Goal: Information Seeking & Learning: Learn about a topic

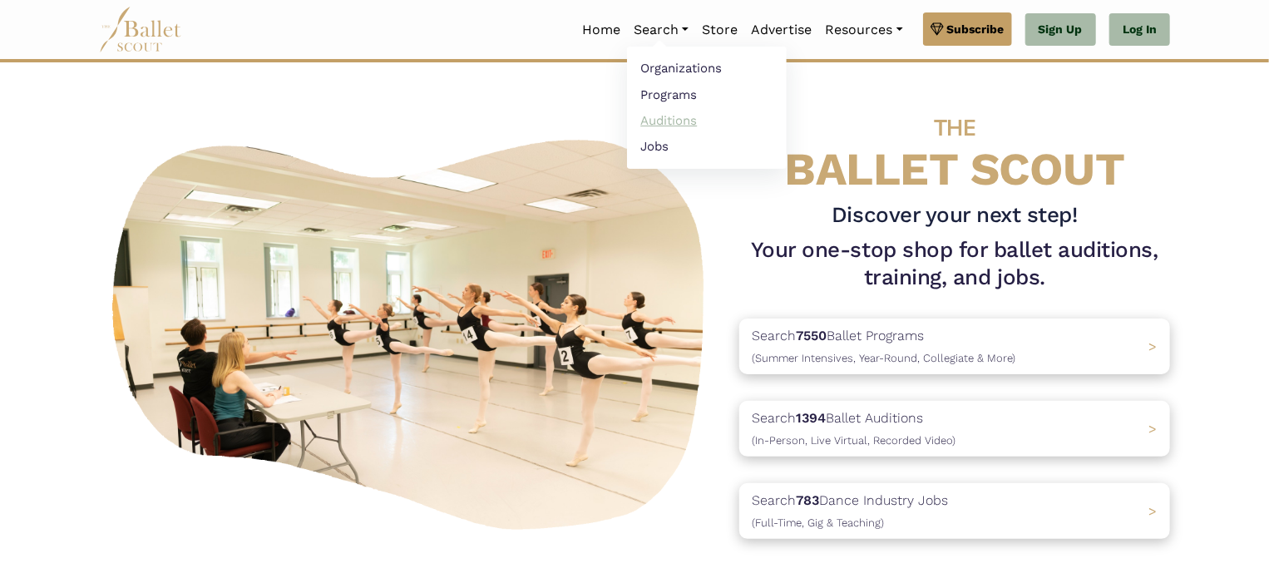
click at [672, 118] on link "Auditions" at bounding box center [707, 120] width 160 height 26
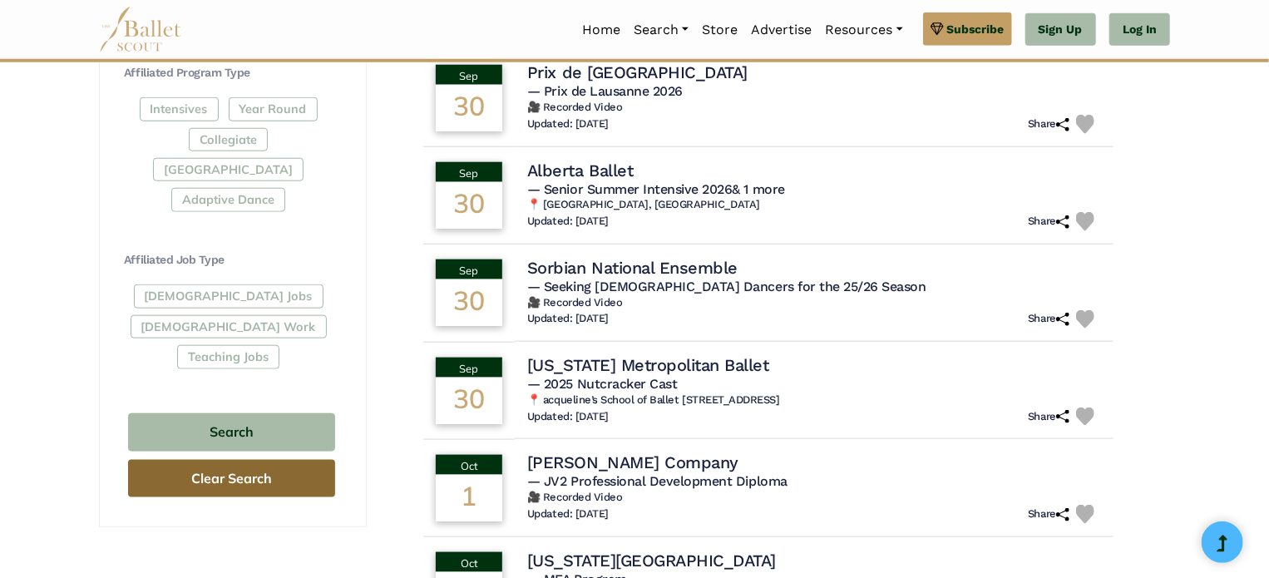
scroll to position [831, 0]
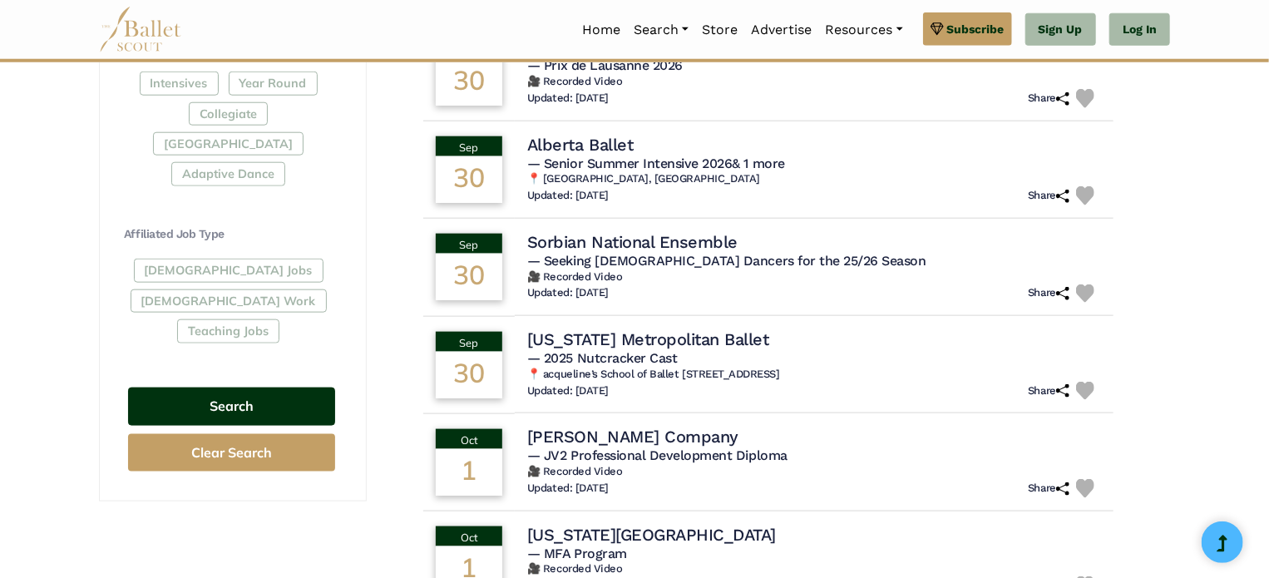
click at [222, 387] on button "Search" at bounding box center [231, 406] width 207 height 39
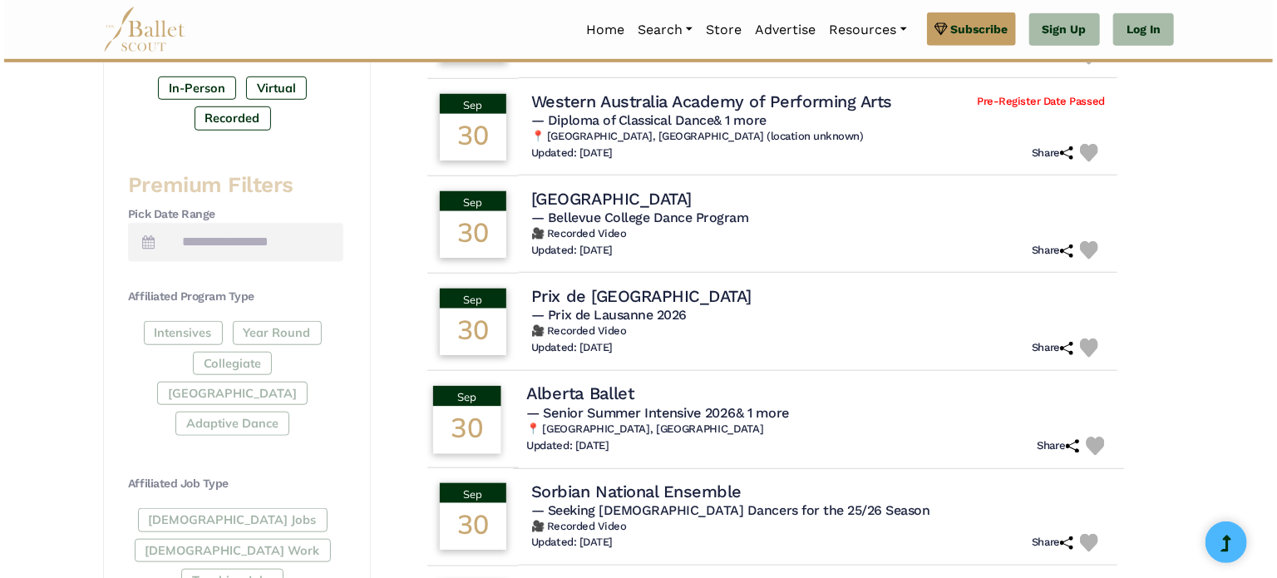
scroll to position [499, 0]
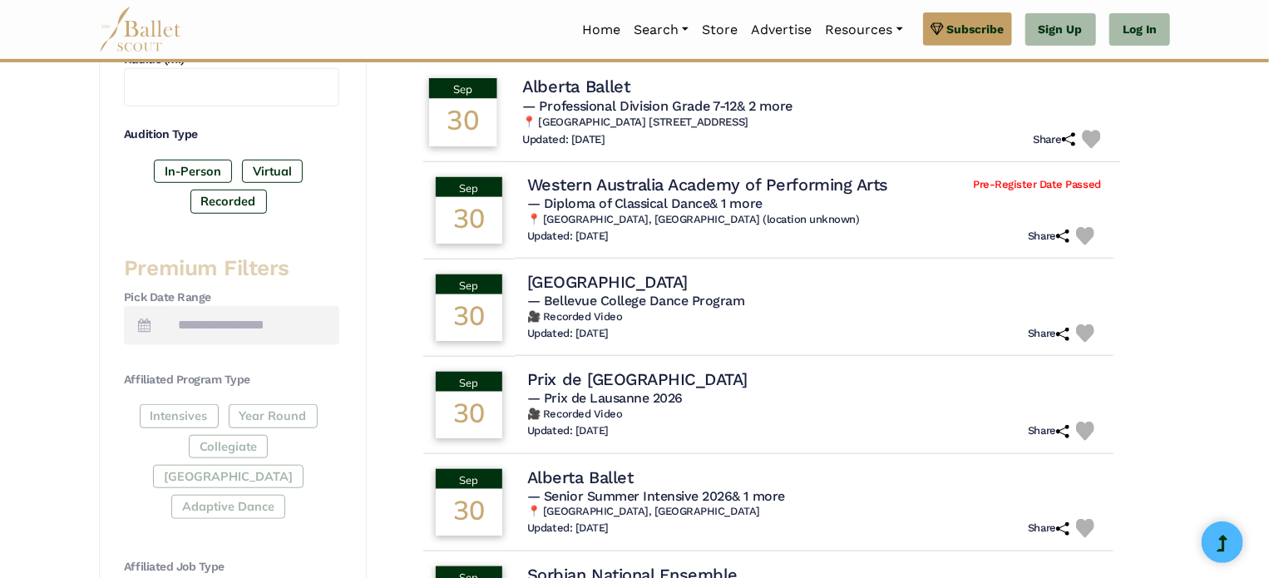
click at [615, 98] on span "— Professional Division Grade 7-12 & 2 more" at bounding box center [657, 106] width 270 height 16
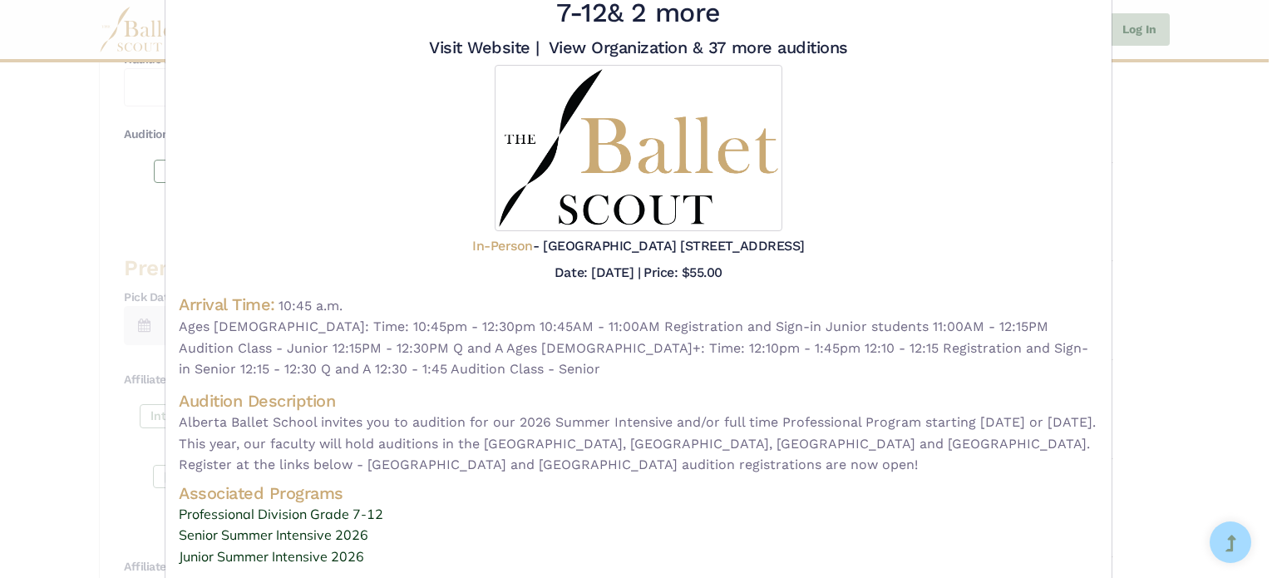
scroll to position [149, 0]
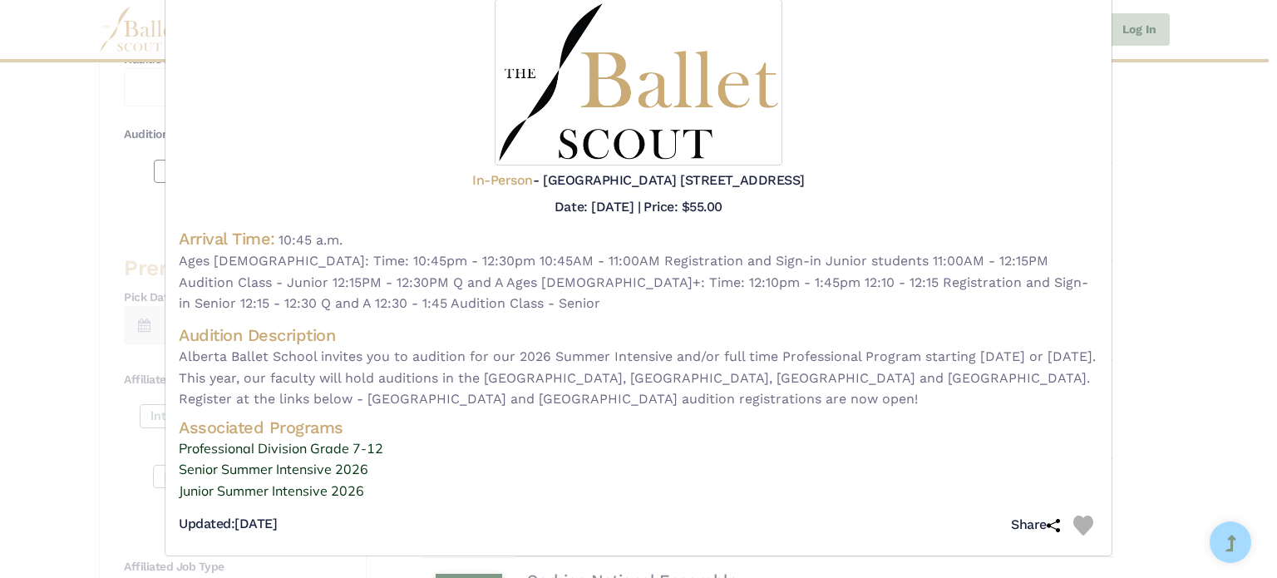
click at [1157, 177] on div "Alberta Ballet - audition for — Professional Division Grade 7-12 & 2 more Visit…" at bounding box center [638, 289] width 1277 height 578
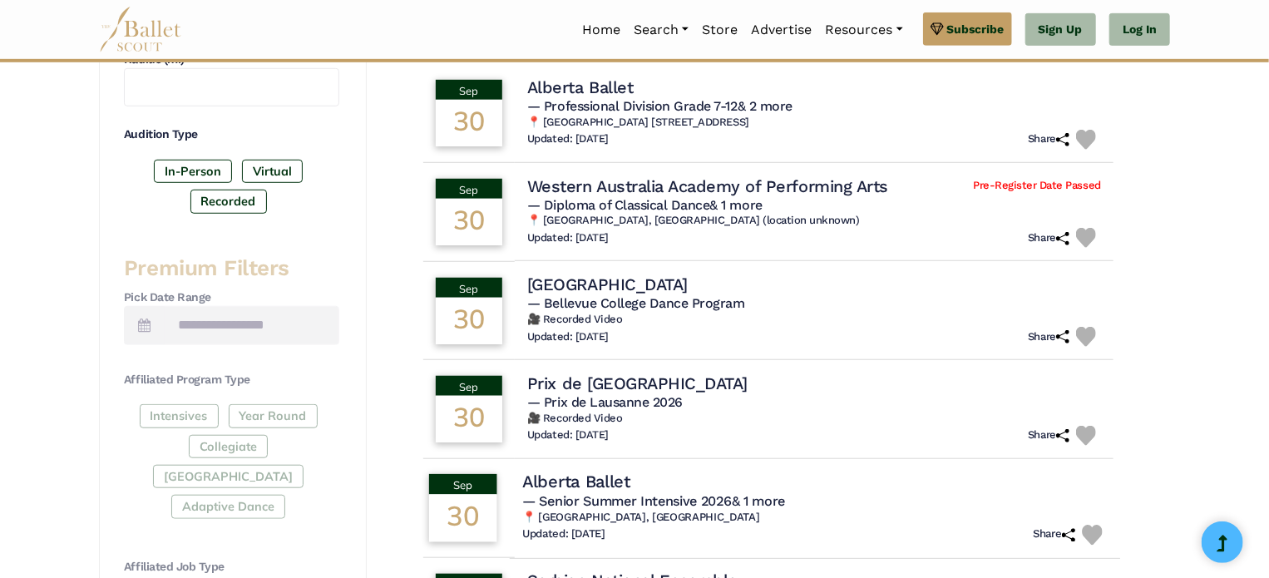
click at [585, 484] on h4 "Alberta Ballet" at bounding box center [576, 482] width 108 height 22
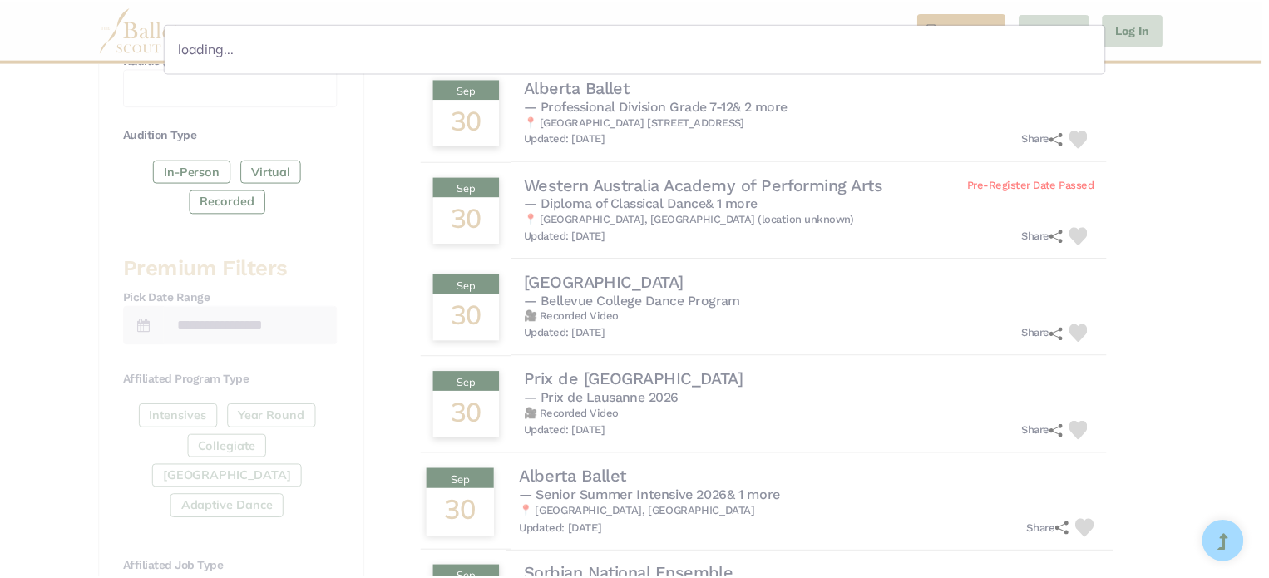
scroll to position [0, 0]
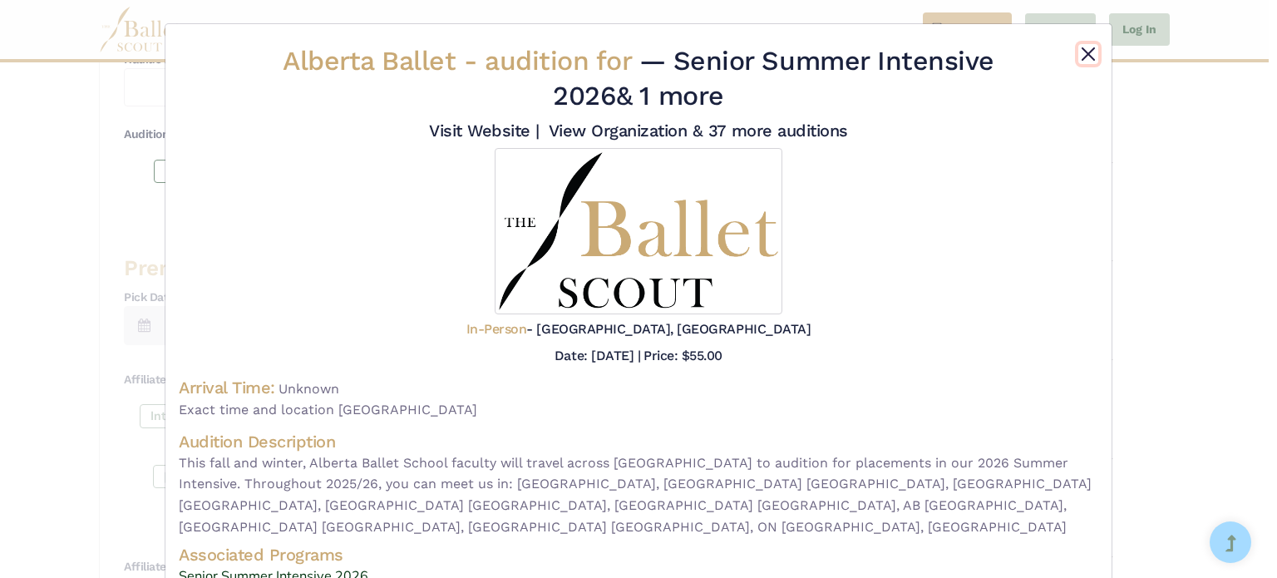
click at [1082, 54] on button "Close" at bounding box center [1088, 54] width 20 height 20
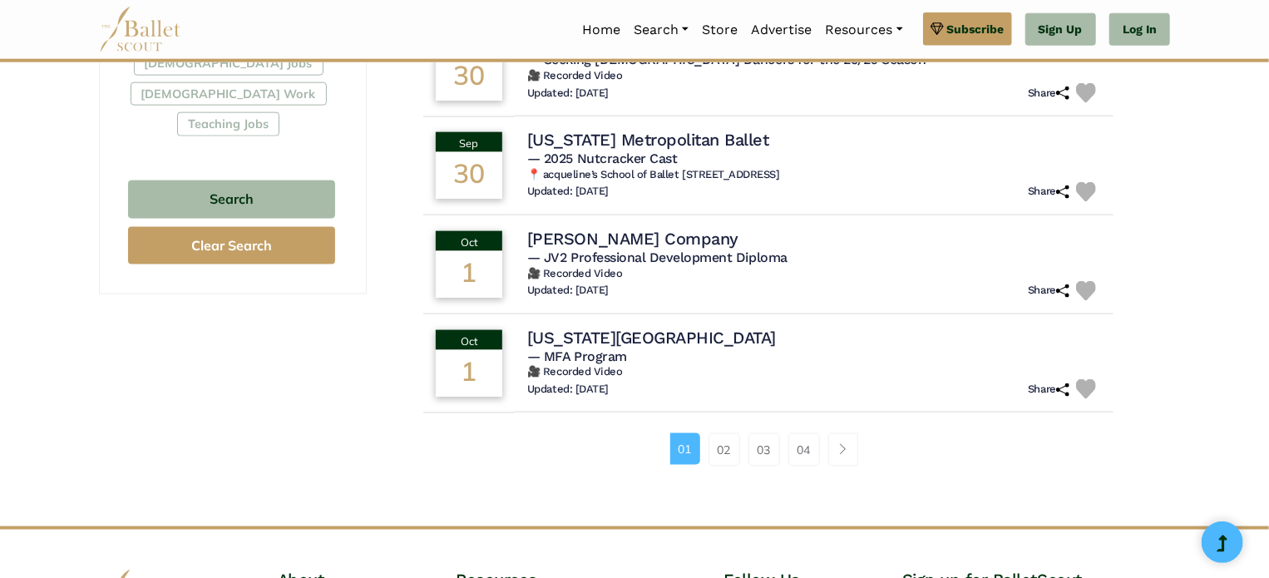
scroll to position [1081, 0]
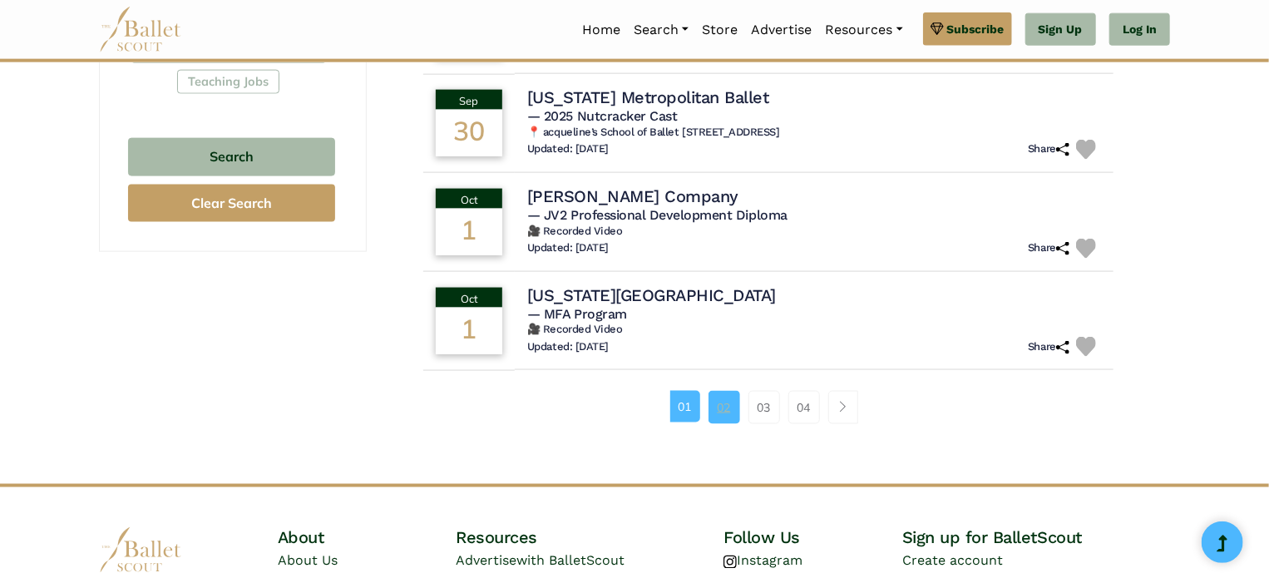
click at [720, 409] on link "02" at bounding box center [724, 407] width 32 height 33
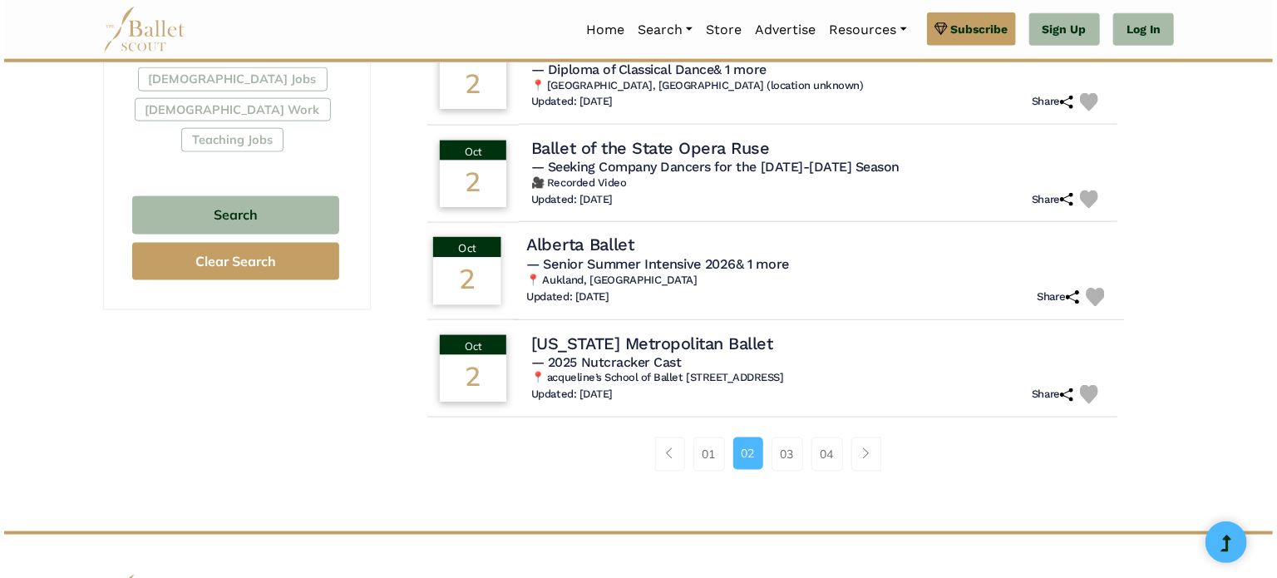
scroll to position [915, 0]
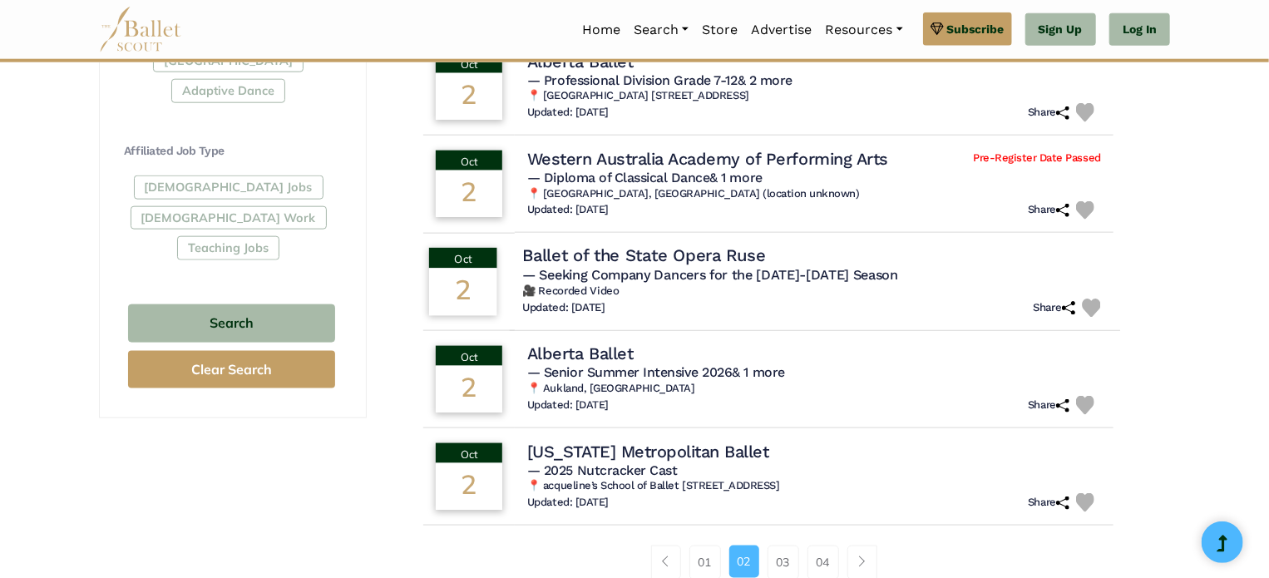
click at [641, 259] on h4 "Ballet of the State Opera Ruse" at bounding box center [643, 255] width 243 height 22
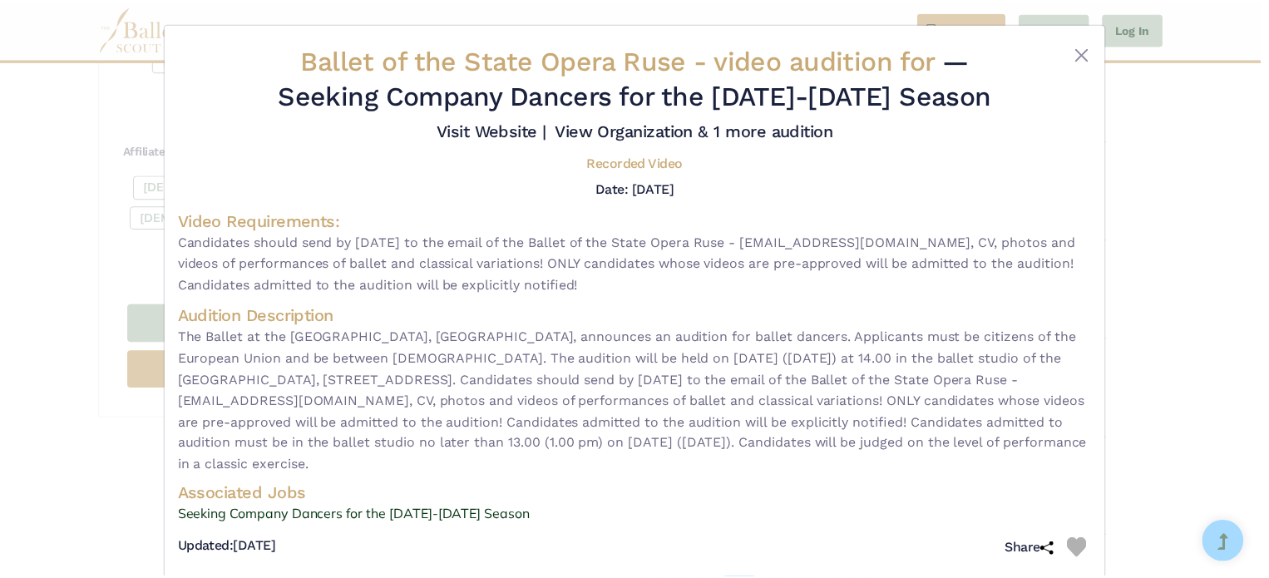
scroll to position [3, 0]
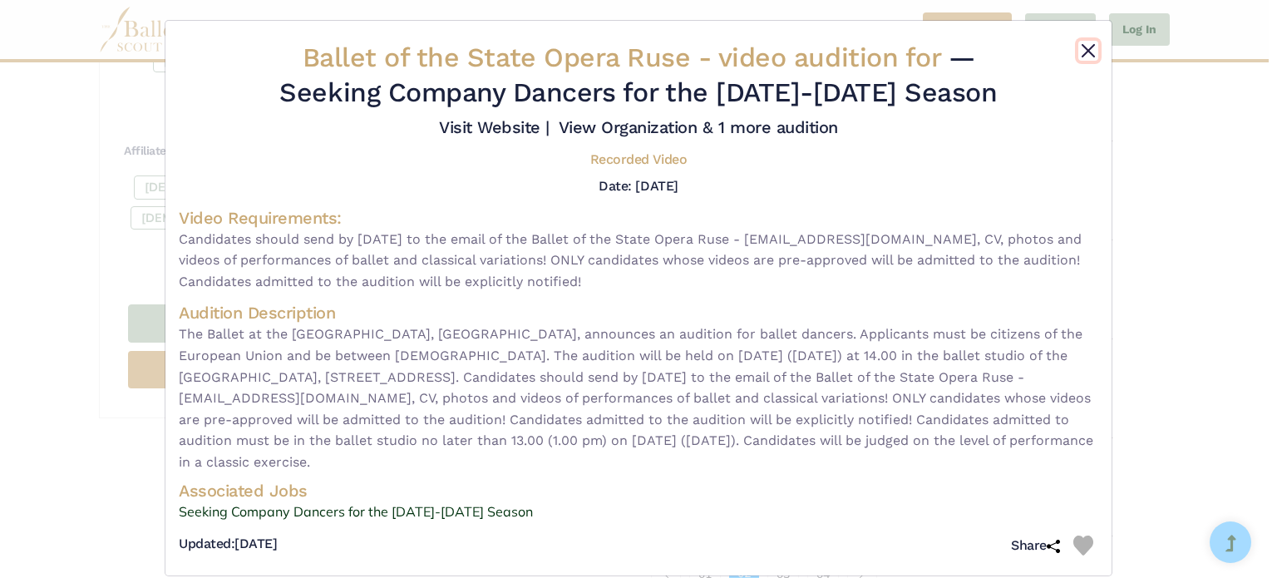
click at [1087, 50] on button "Close" at bounding box center [1088, 51] width 20 height 20
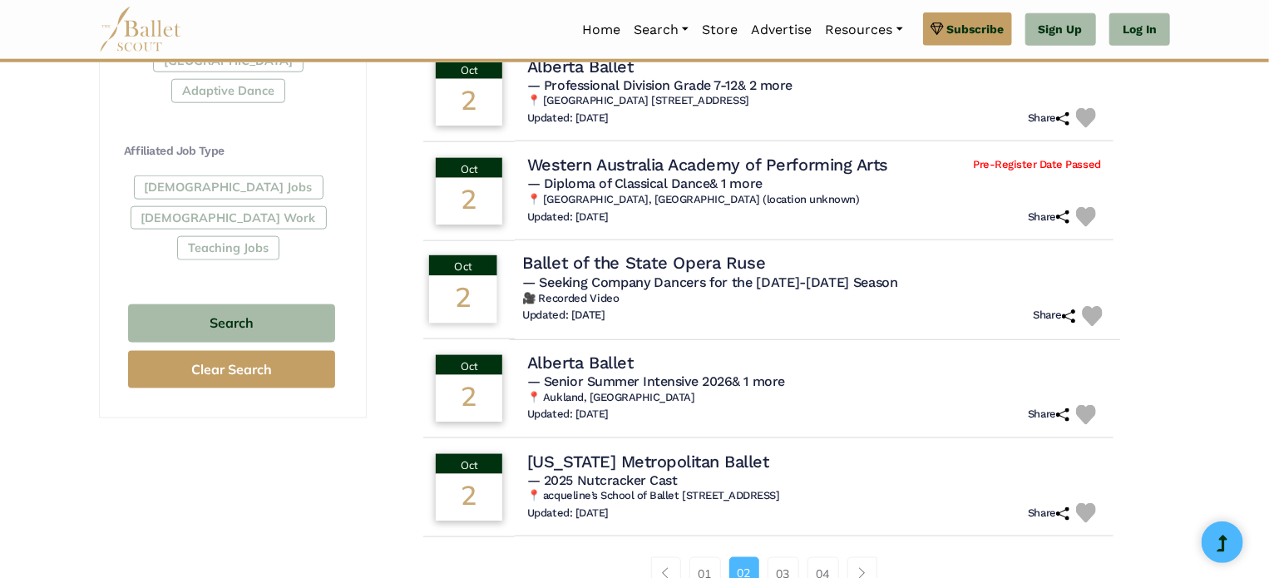
scroll to position [998, 0]
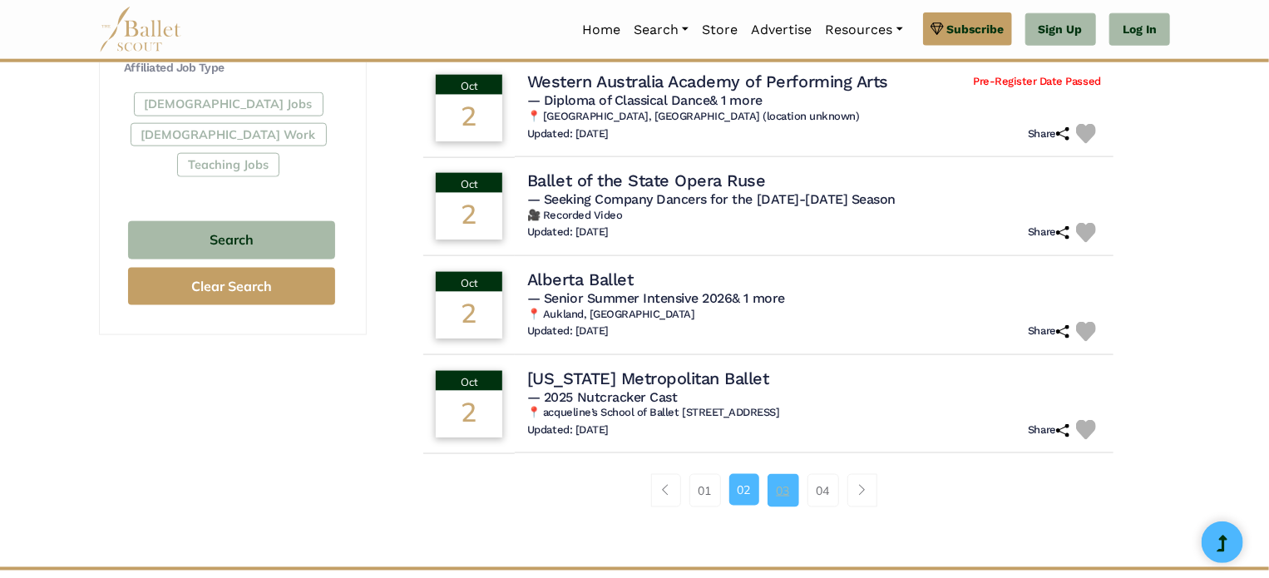
click at [784, 485] on link "03" at bounding box center [783, 490] width 32 height 33
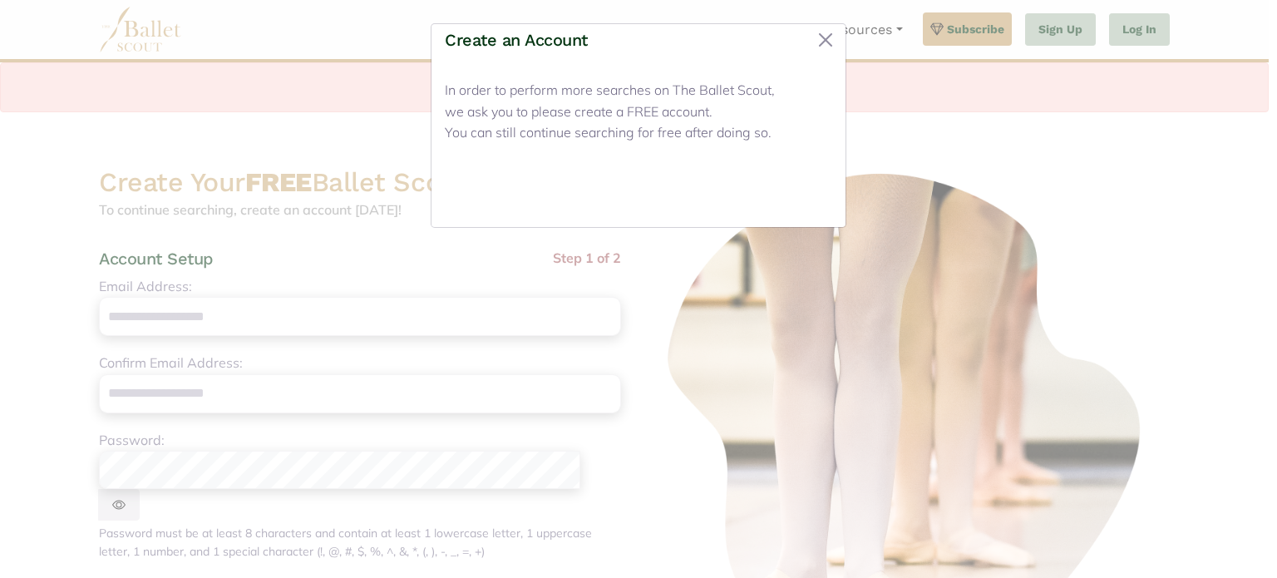
click at [798, 192] on button "Close" at bounding box center [801, 194] width 62 height 39
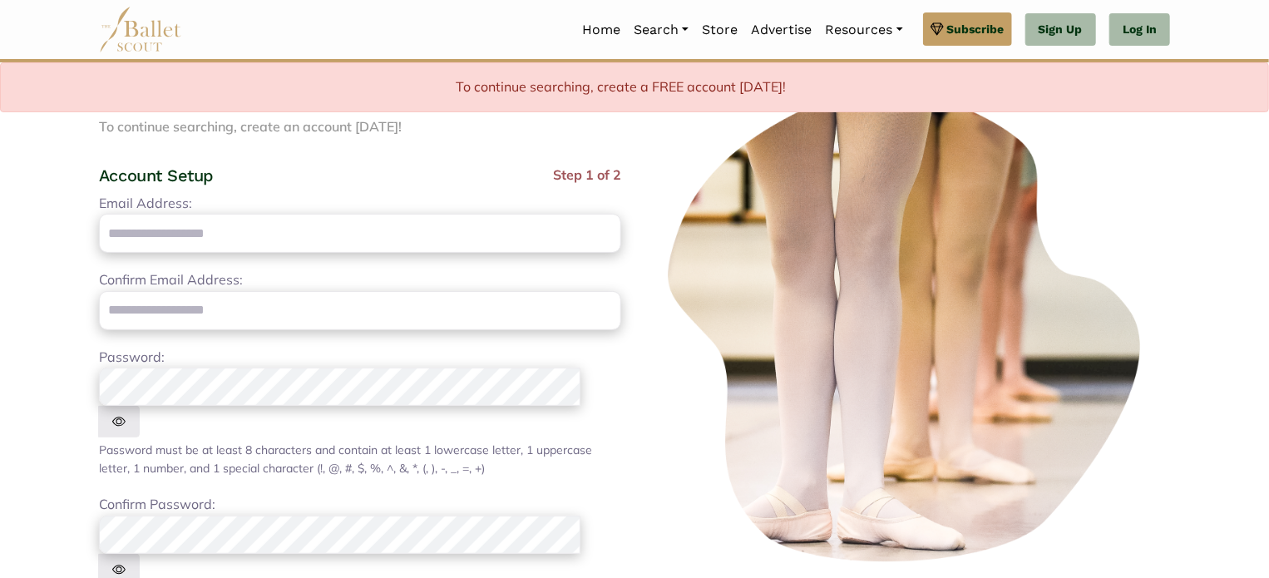
scroll to position [83, 0]
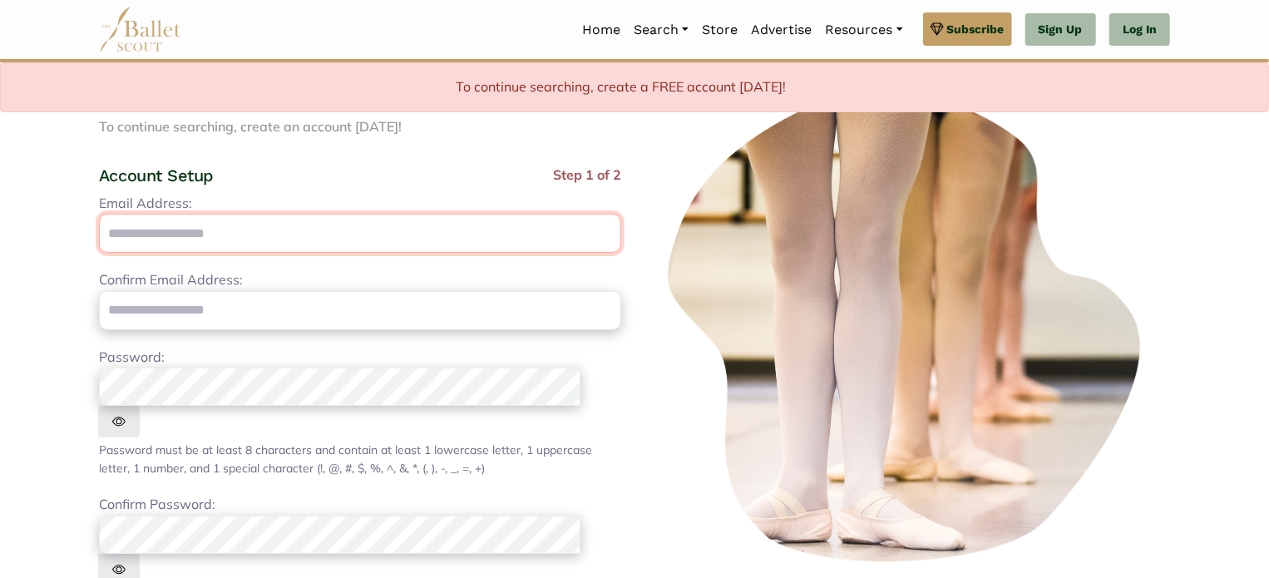
click at [178, 233] on input "Email Address:" at bounding box center [360, 233] width 522 height 39
type input "**********"
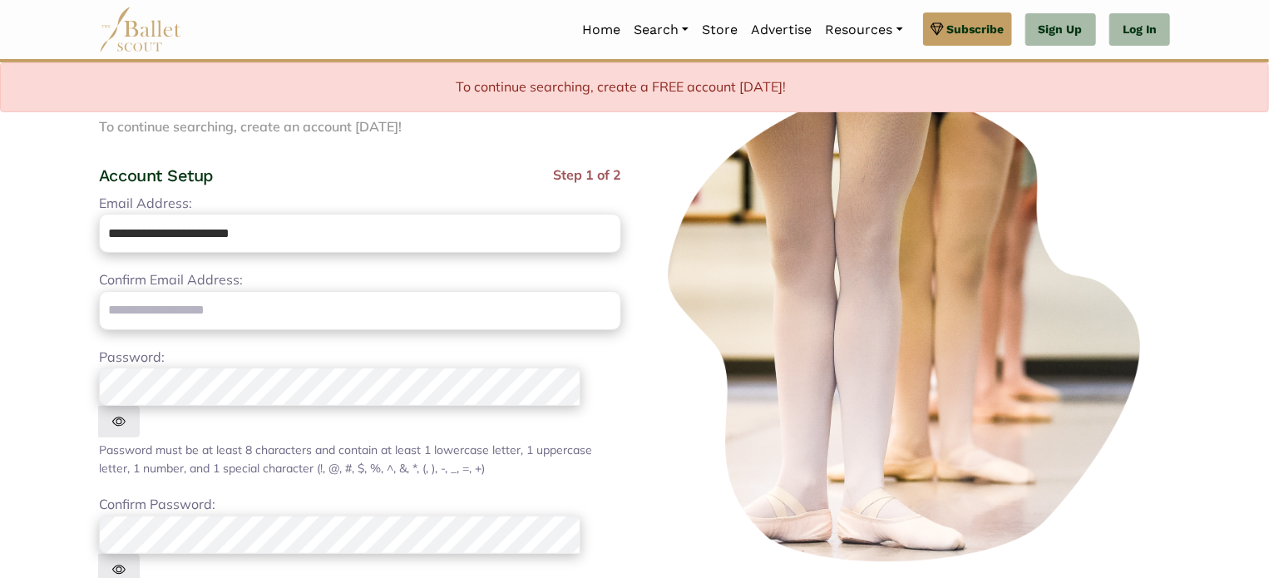
type input "**********"
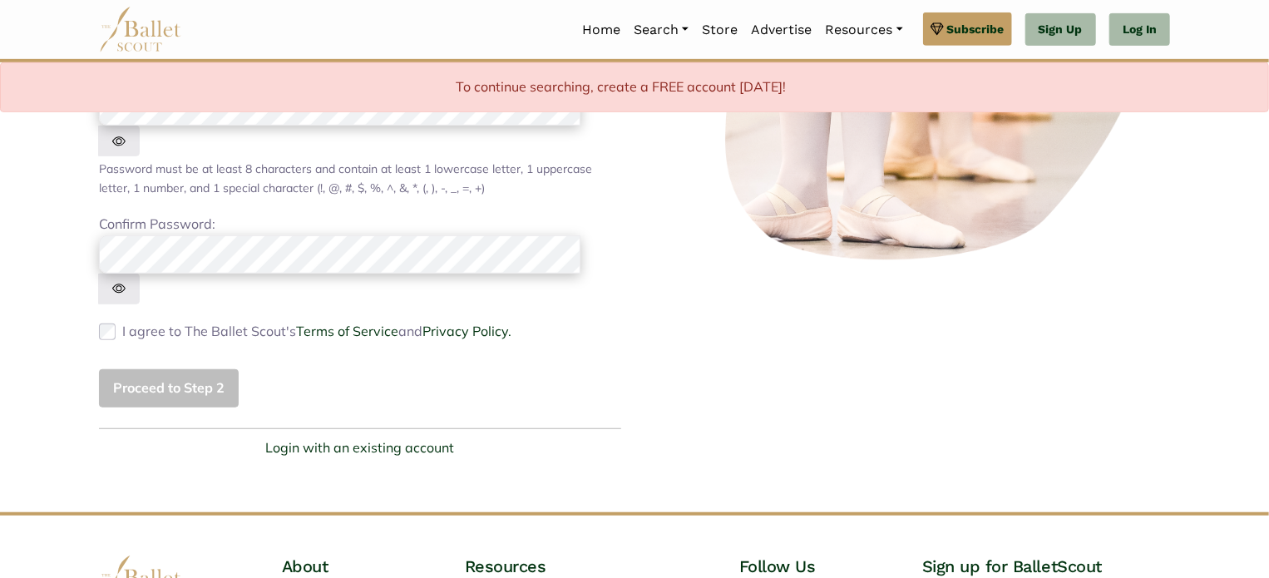
scroll to position [416, 0]
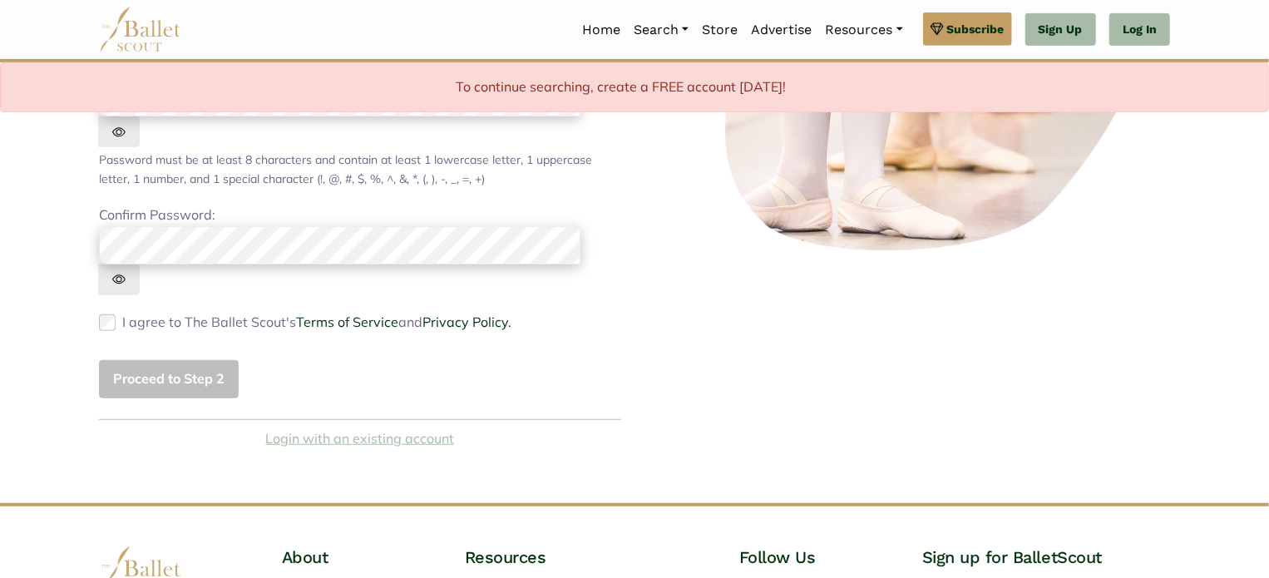
click at [342, 428] on link "Login with an existing account" at bounding box center [360, 439] width 189 height 22
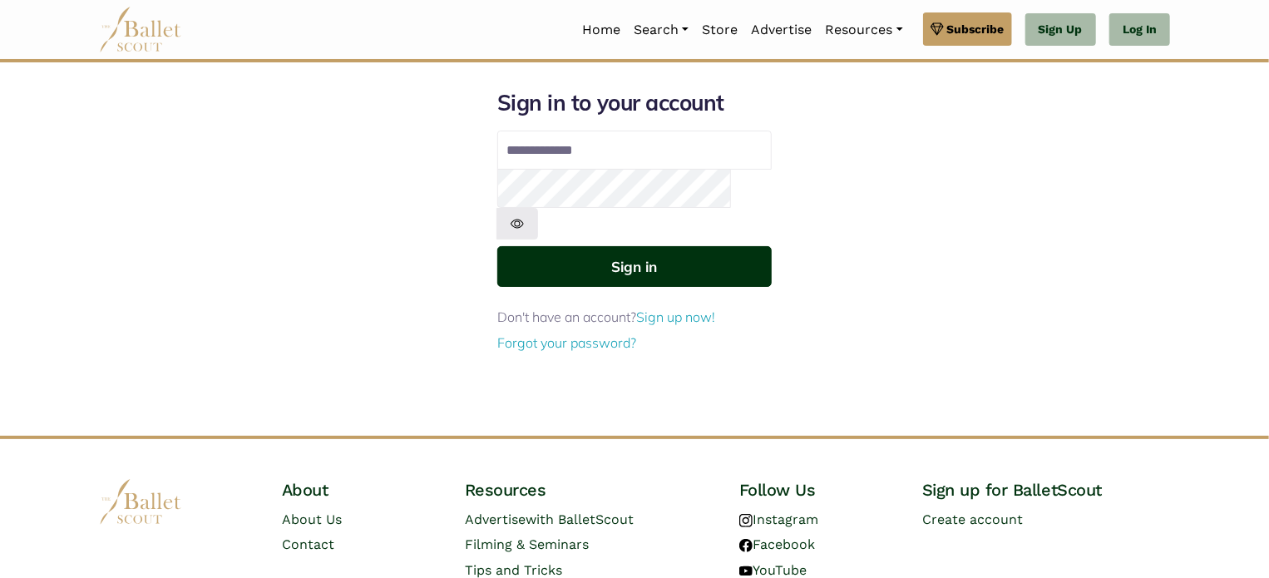
type input "**********"
click at [631, 246] on button "Sign in" at bounding box center [634, 266] width 274 height 41
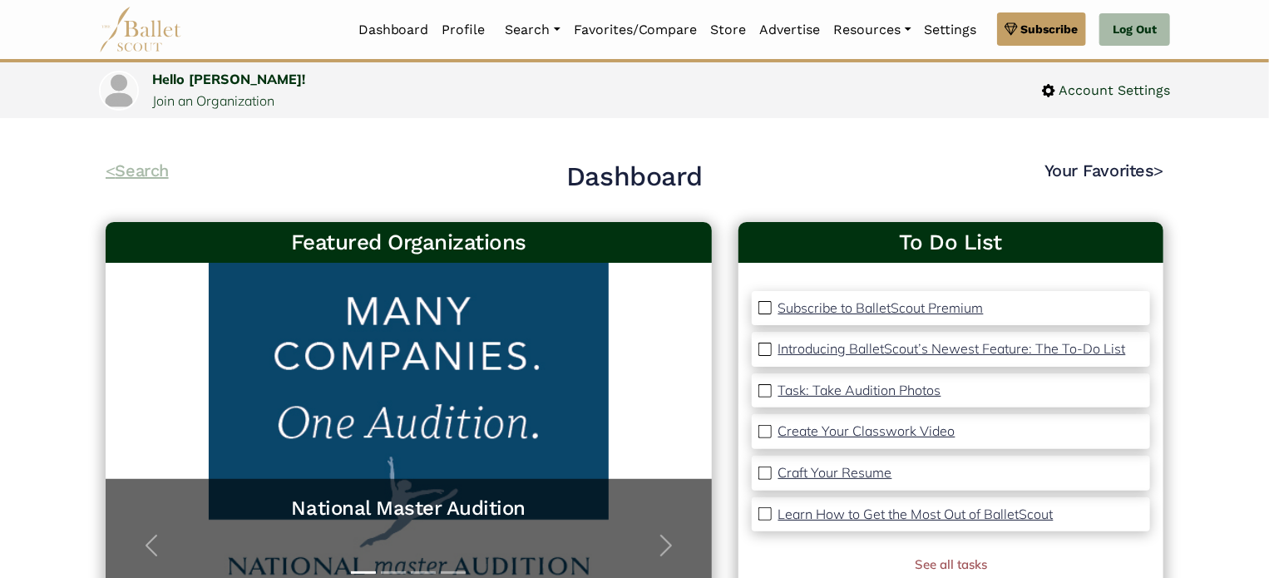
click at [151, 175] on link "< Search" at bounding box center [137, 170] width 63 height 20
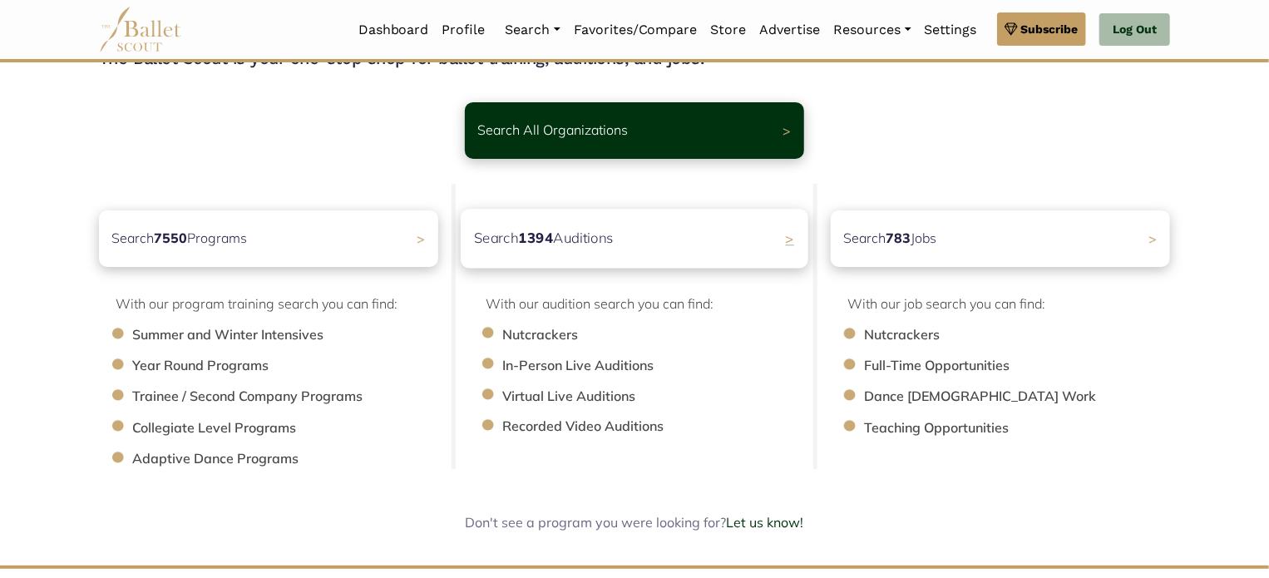
scroll to position [166, 0]
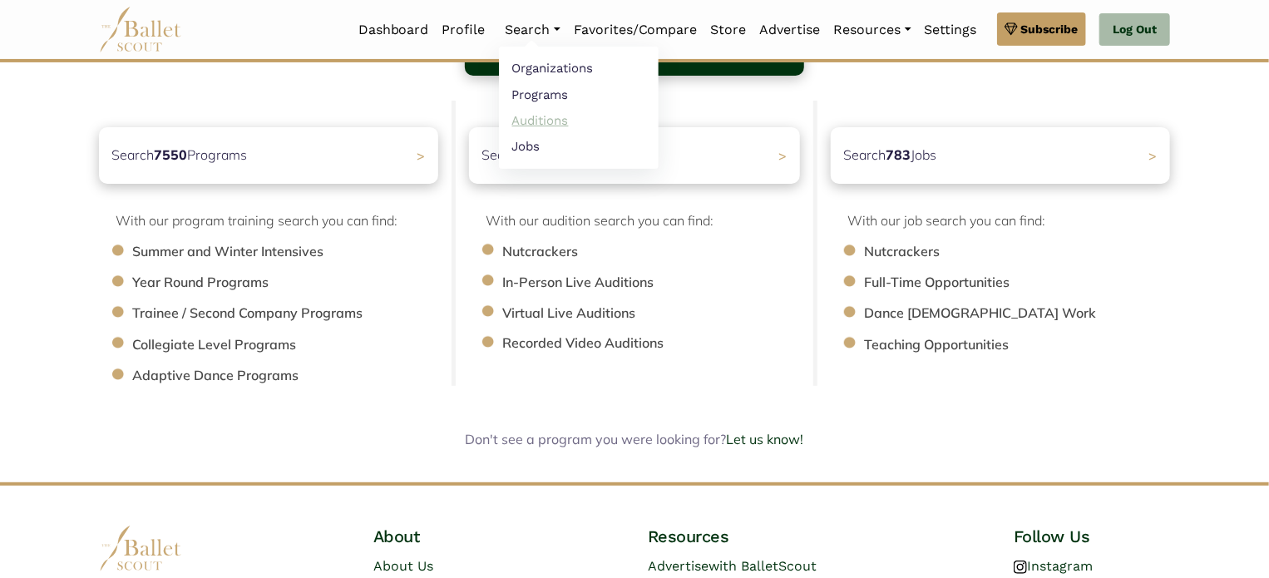
click at [535, 121] on link "Auditions" at bounding box center [579, 120] width 160 height 26
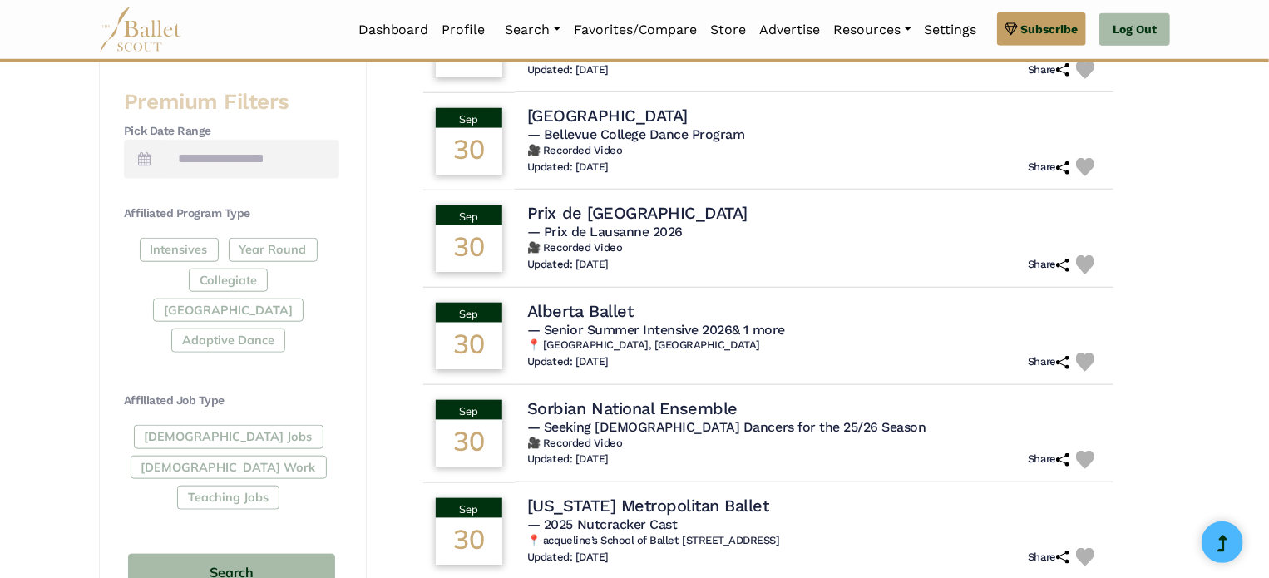
scroll to position [748, 0]
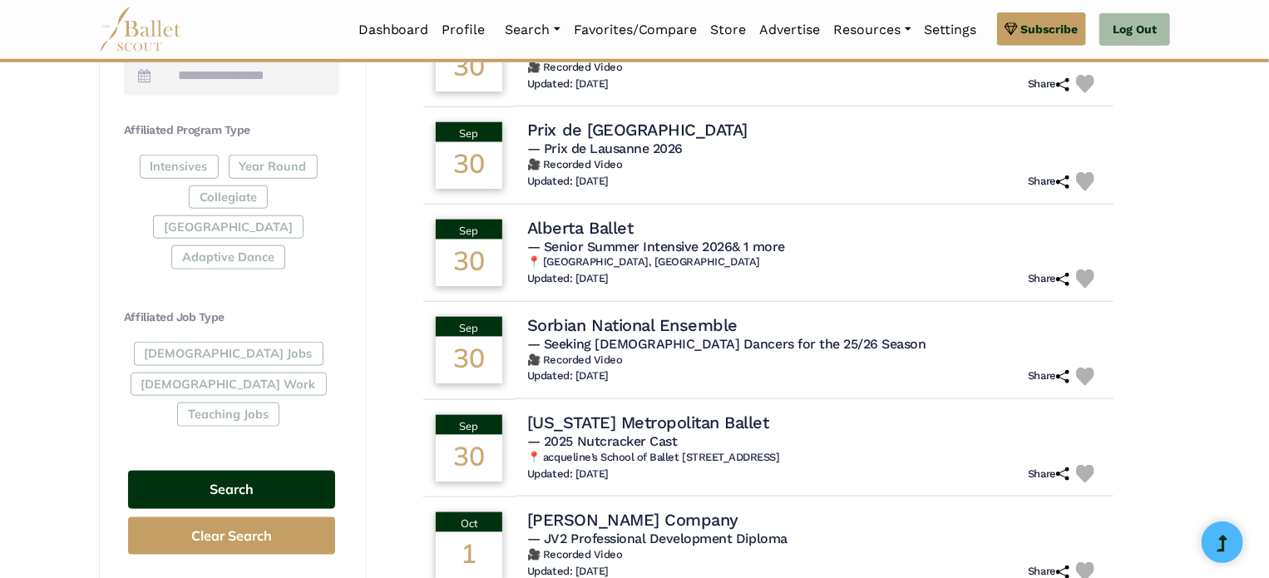
click at [228, 471] on button "Search" at bounding box center [231, 490] width 207 height 39
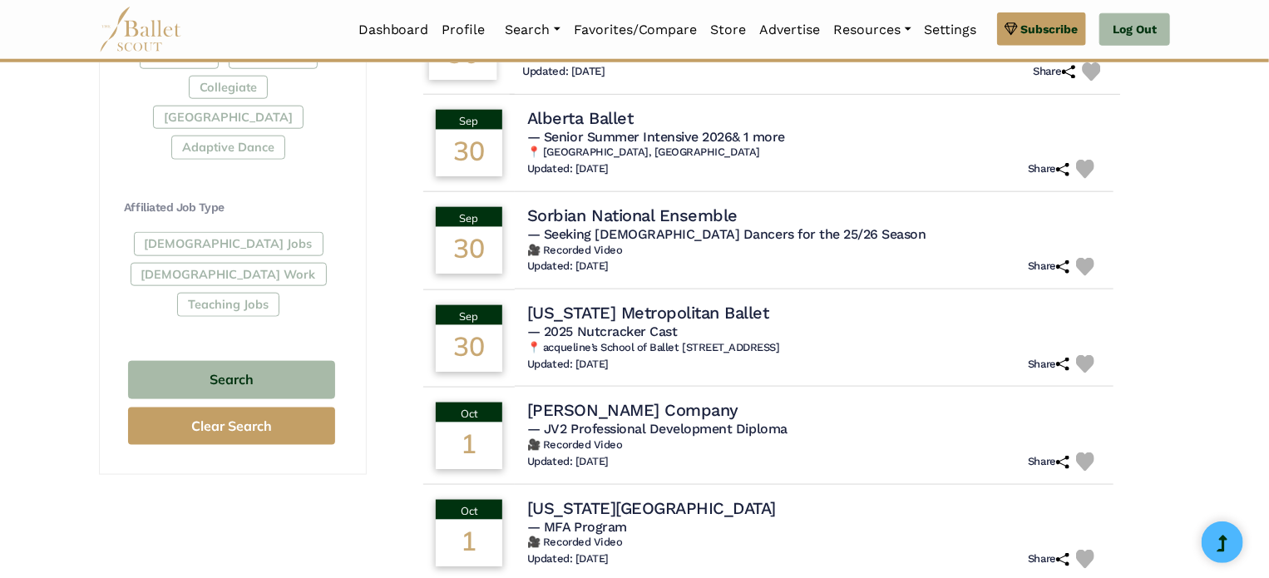
scroll to position [915, 0]
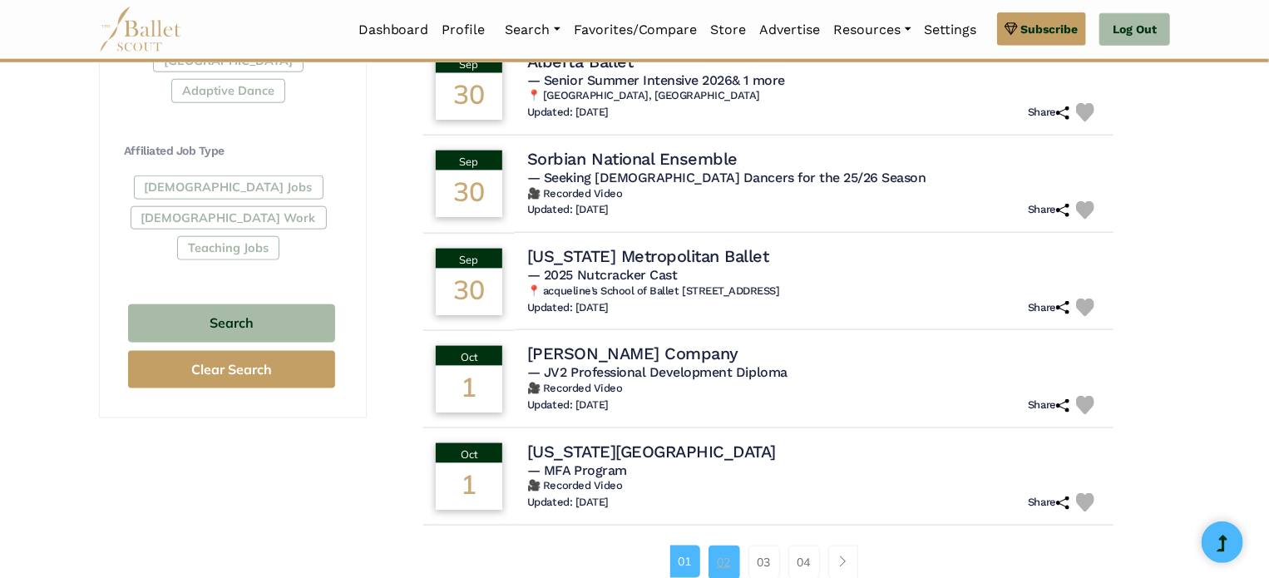
click at [733, 560] on link "02" at bounding box center [724, 561] width 32 height 33
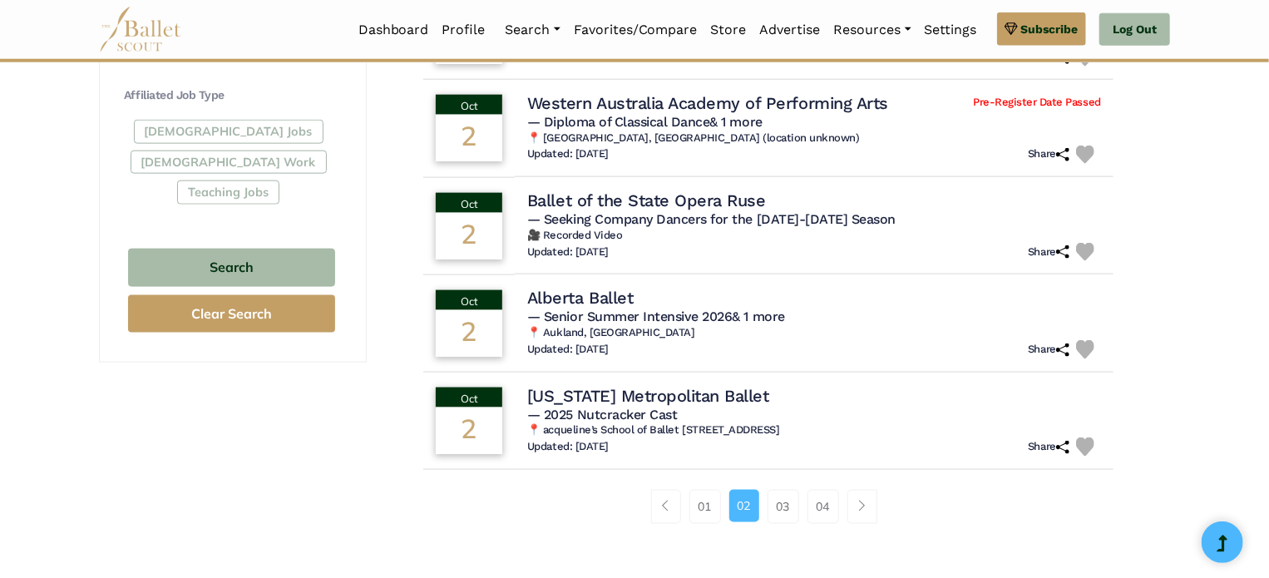
scroll to position [998, 0]
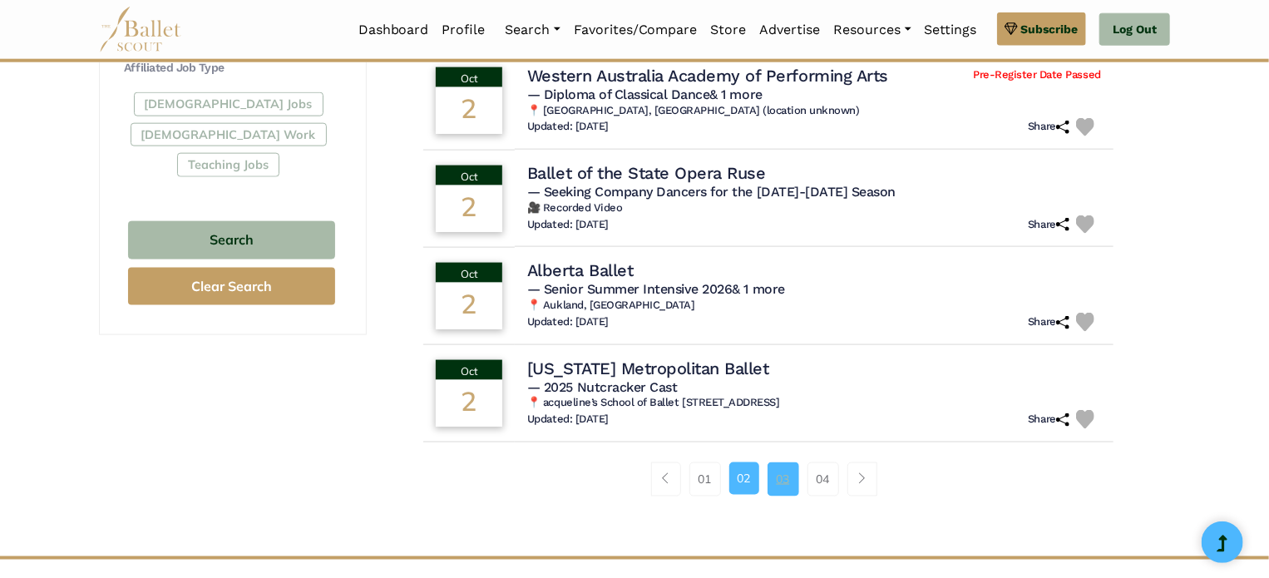
click at [787, 473] on link "03" at bounding box center [783, 478] width 32 height 33
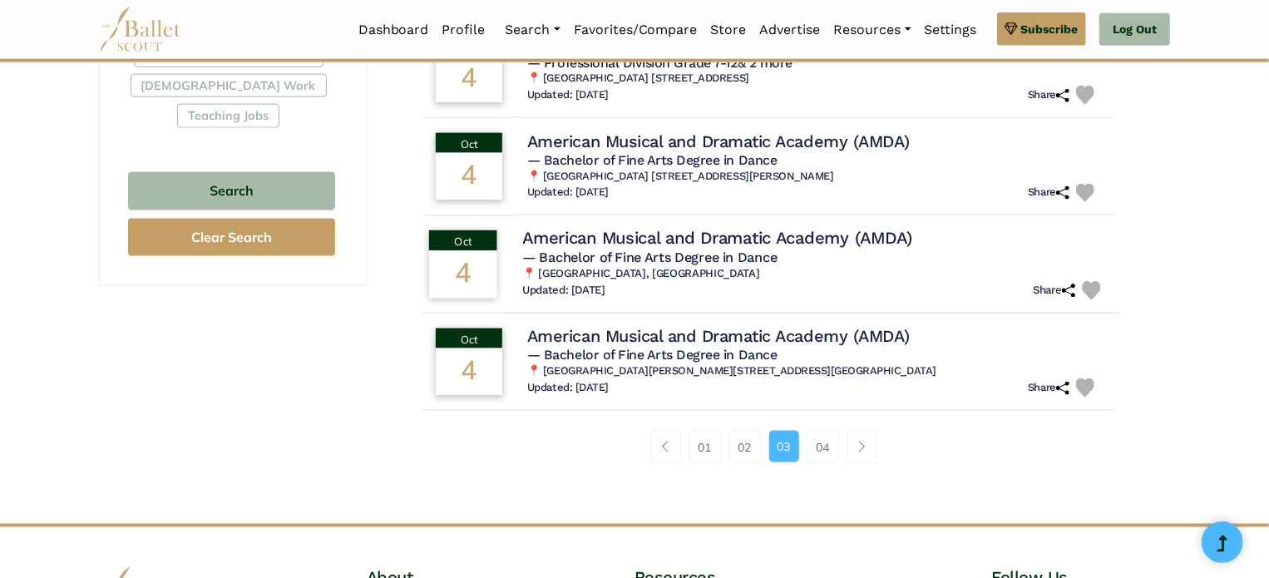
scroll to position [1081, 0]
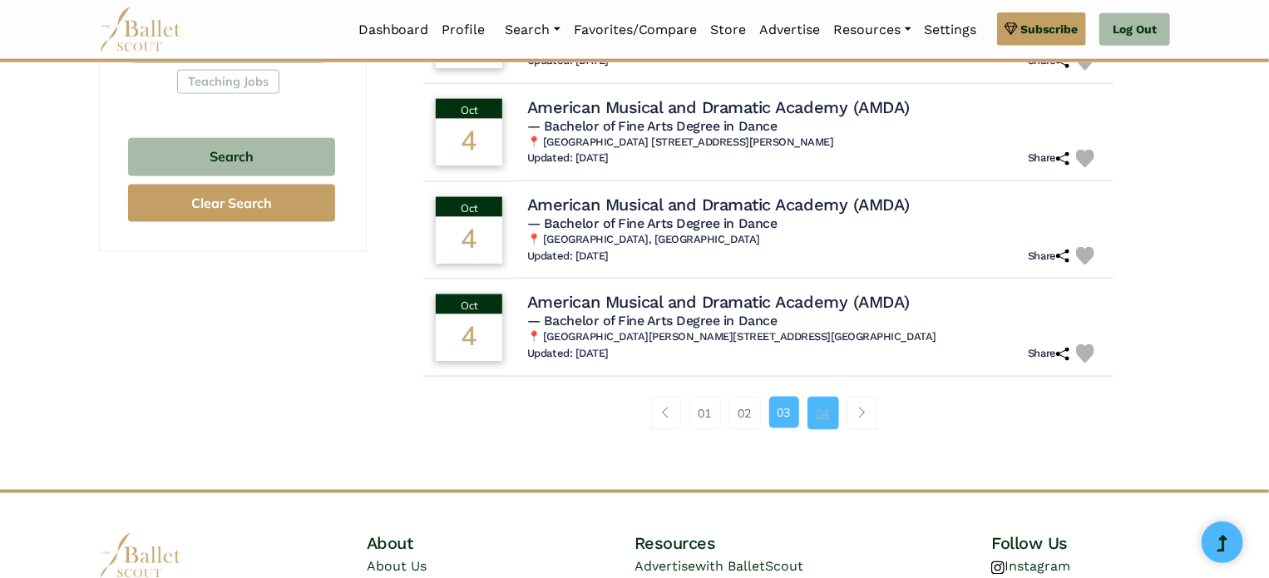
click at [825, 414] on link "04" at bounding box center [823, 413] width 32 height 33
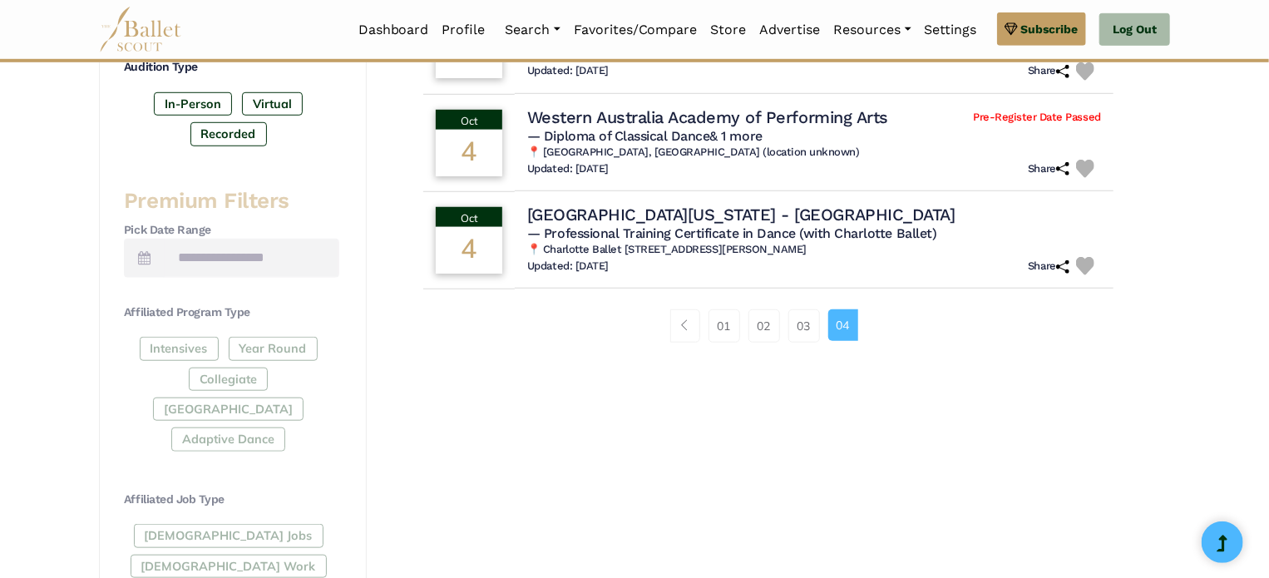
scroll to position [582, 0]
